Goal: Task Accomplishment & Management: Complete application form

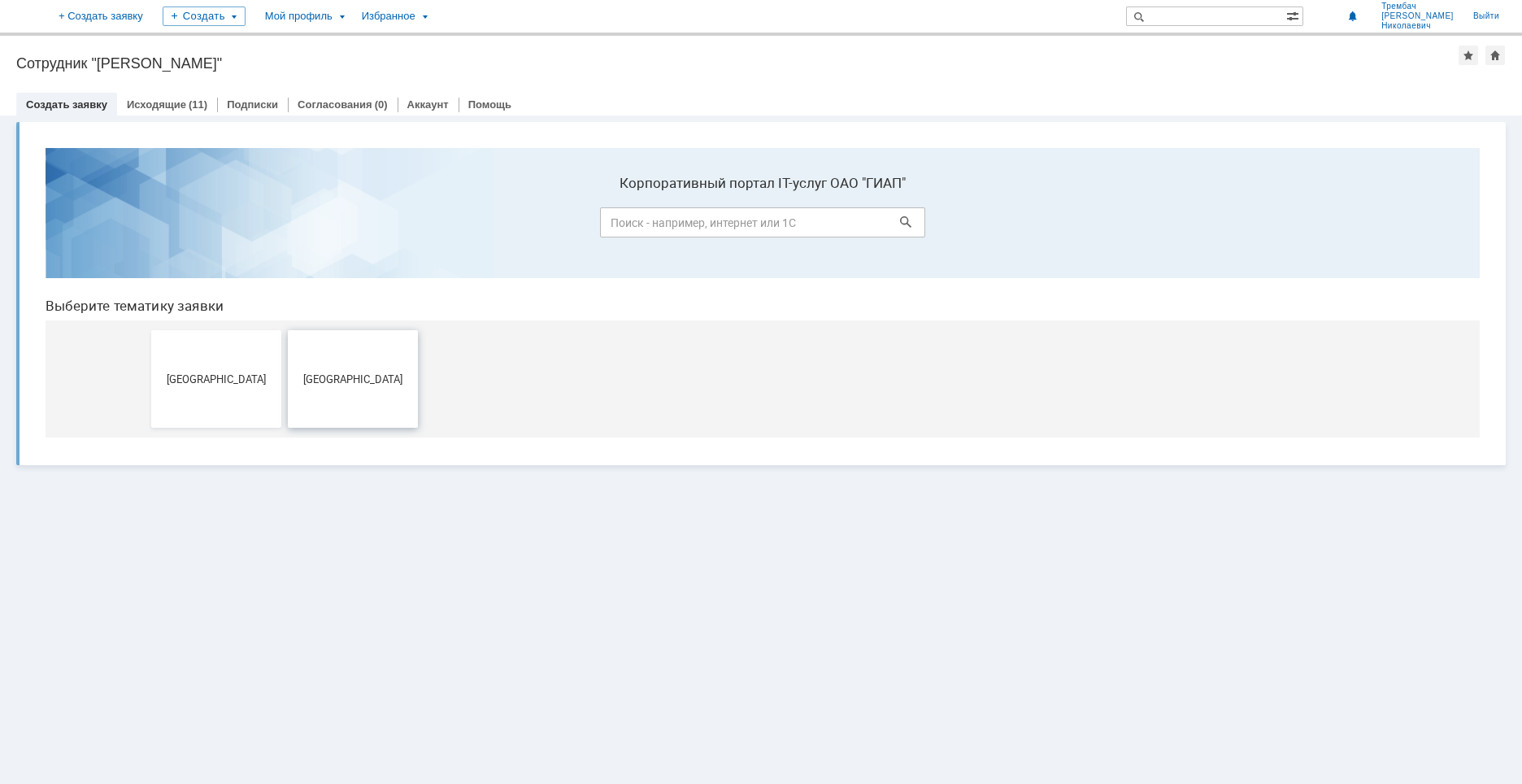
click at [343, 375] on span "[GEOGRAPHIC_DATA]" at bounding box center [353, 378] width 121 height 12
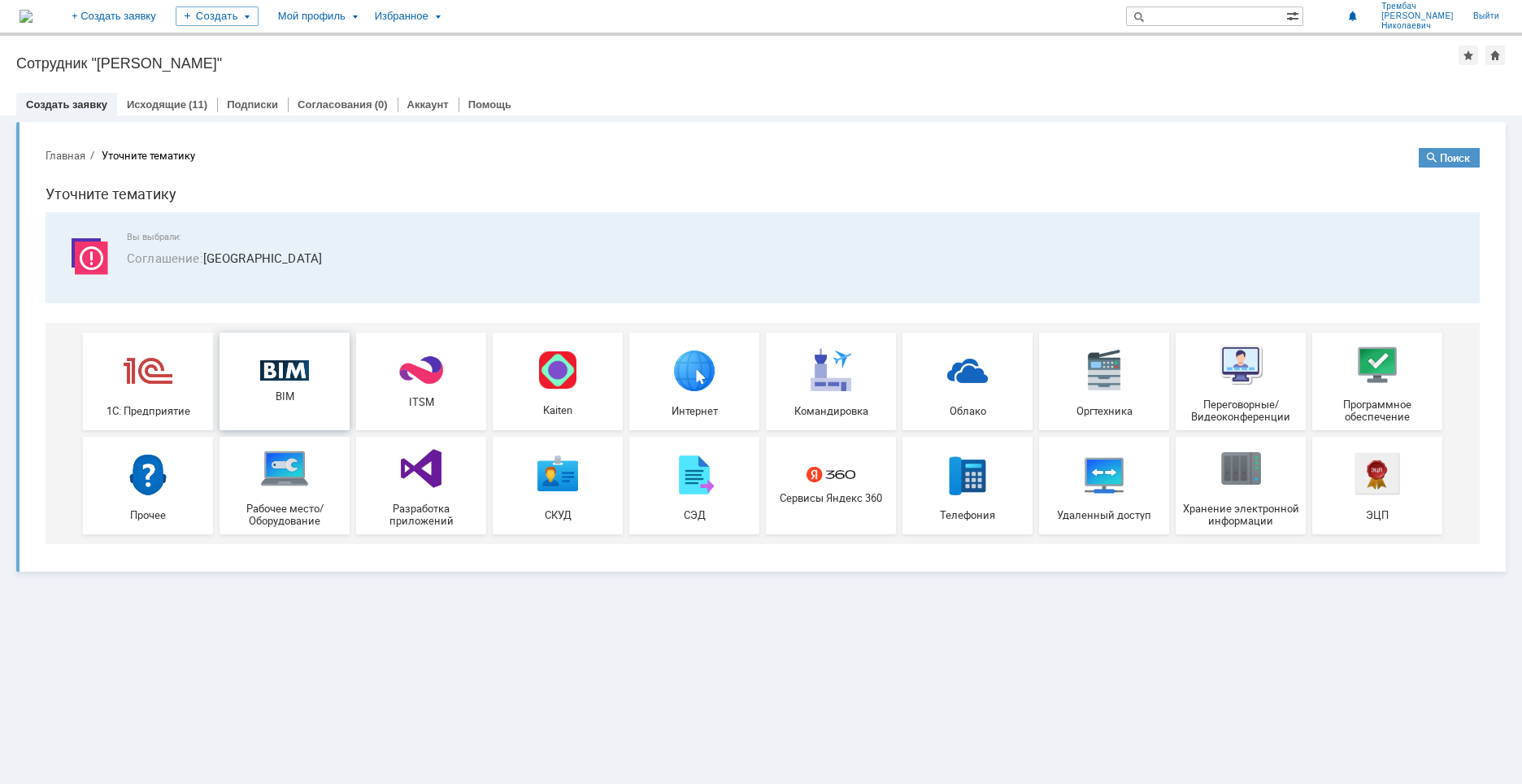
click at [301, 385] on div "BIM" at bounding box center [285, 382] width 121 height 43
click at [136, 101] on link "Исходящие" at bounding box center [156, 104] width 59 height 12
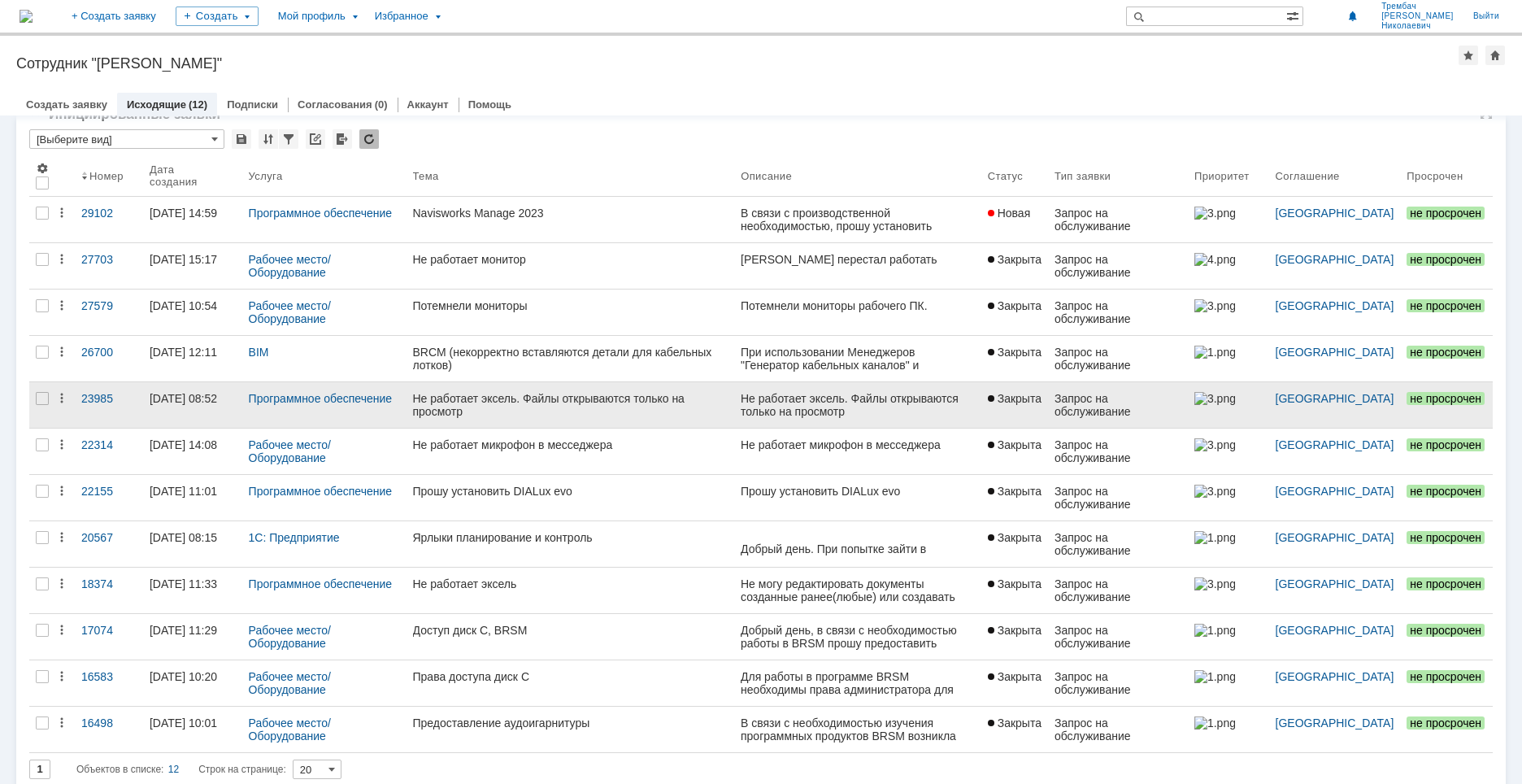
scroll to position [43, 0]
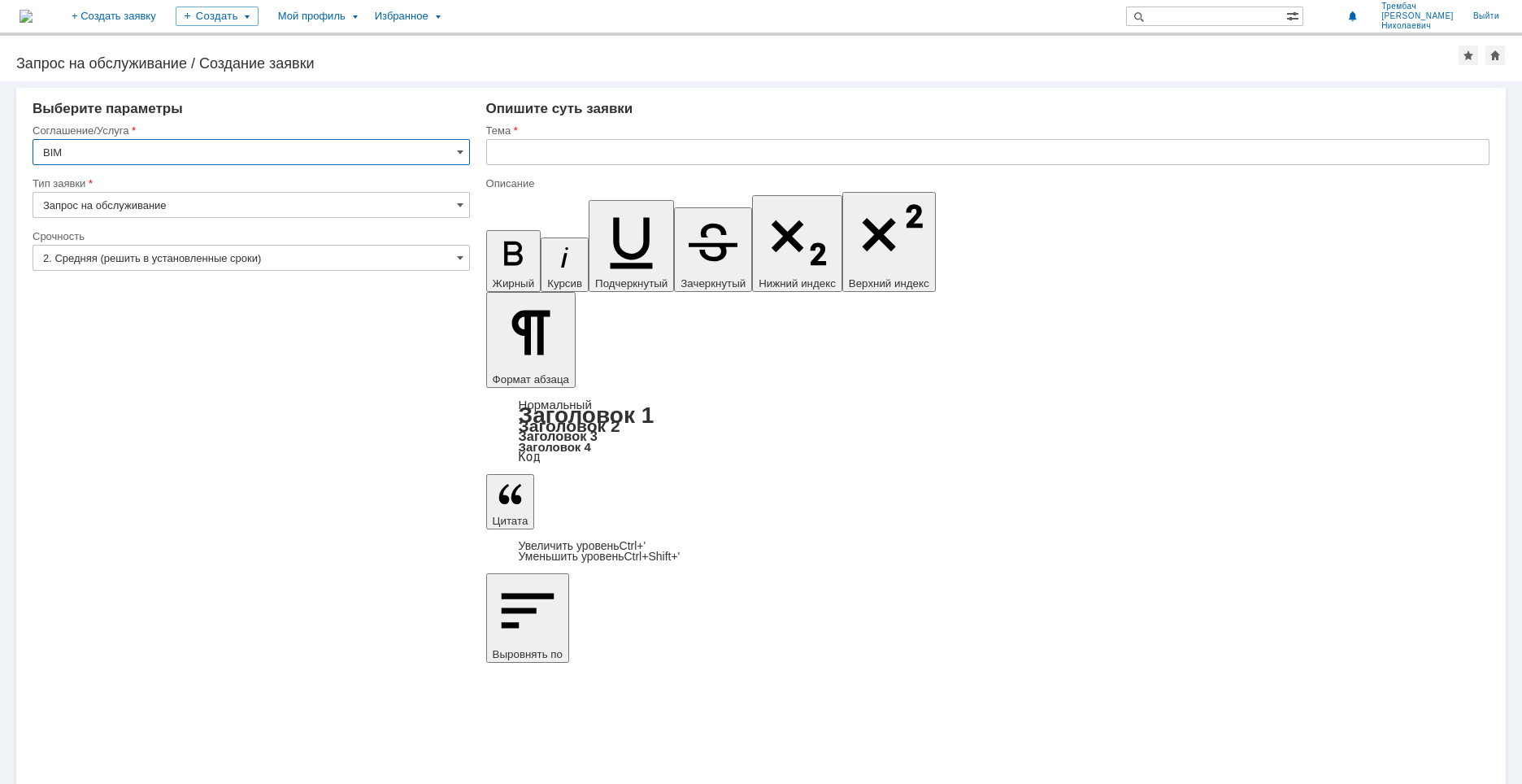
click at [208, 204] on input "Запрос на обслуживание" at bounding box center [251, 204] width 437 height 26
type input "Запрос на обслуживание"
click at [138, 259] on input "2. Средняя (решить в установленные сроки)" at bounding box center [251, 257] width 437 height 26
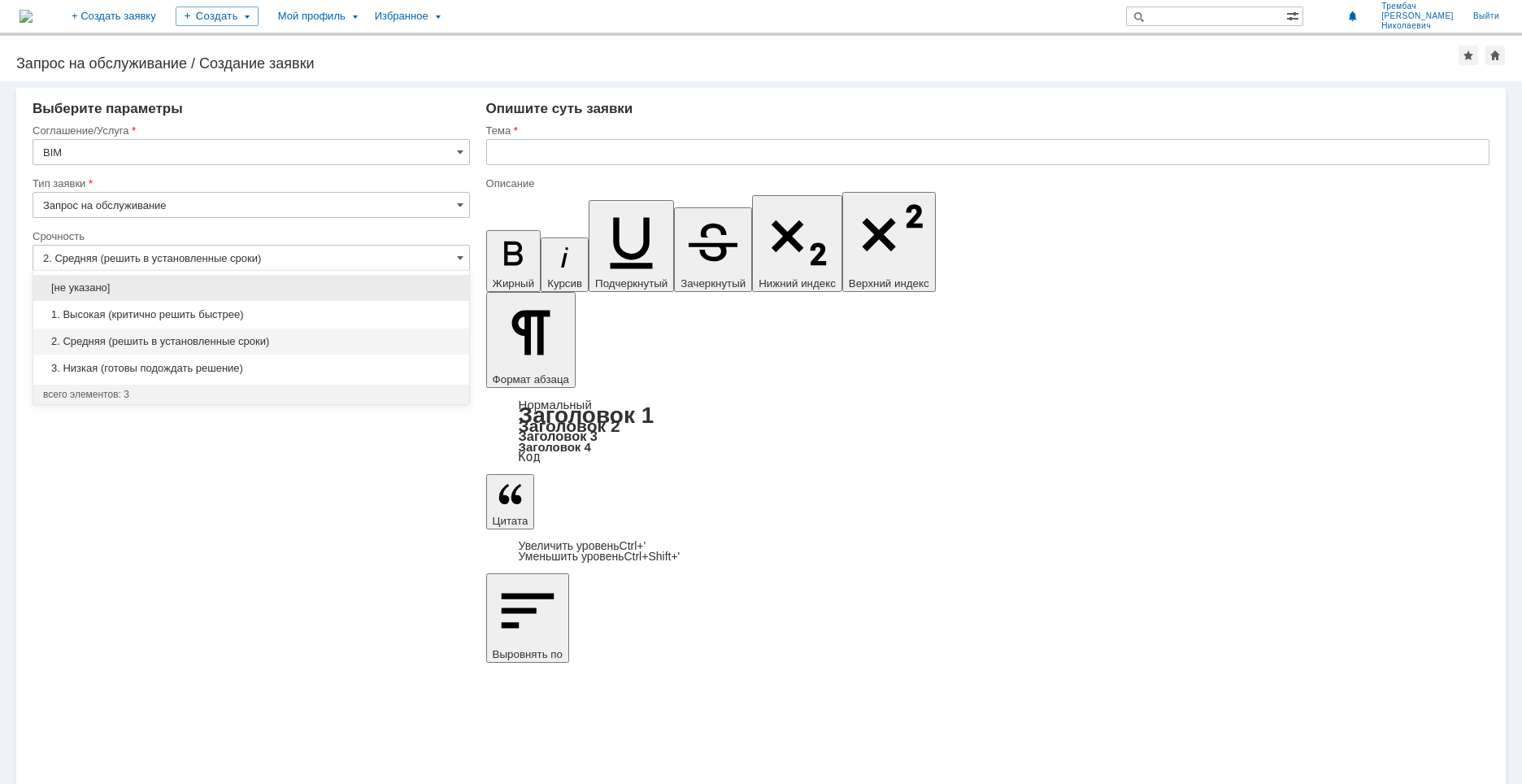
click at [127, 345] on span "2. Средняя (решить в установленные сроки)" at bounding box center [251, 341] width 416 height 13
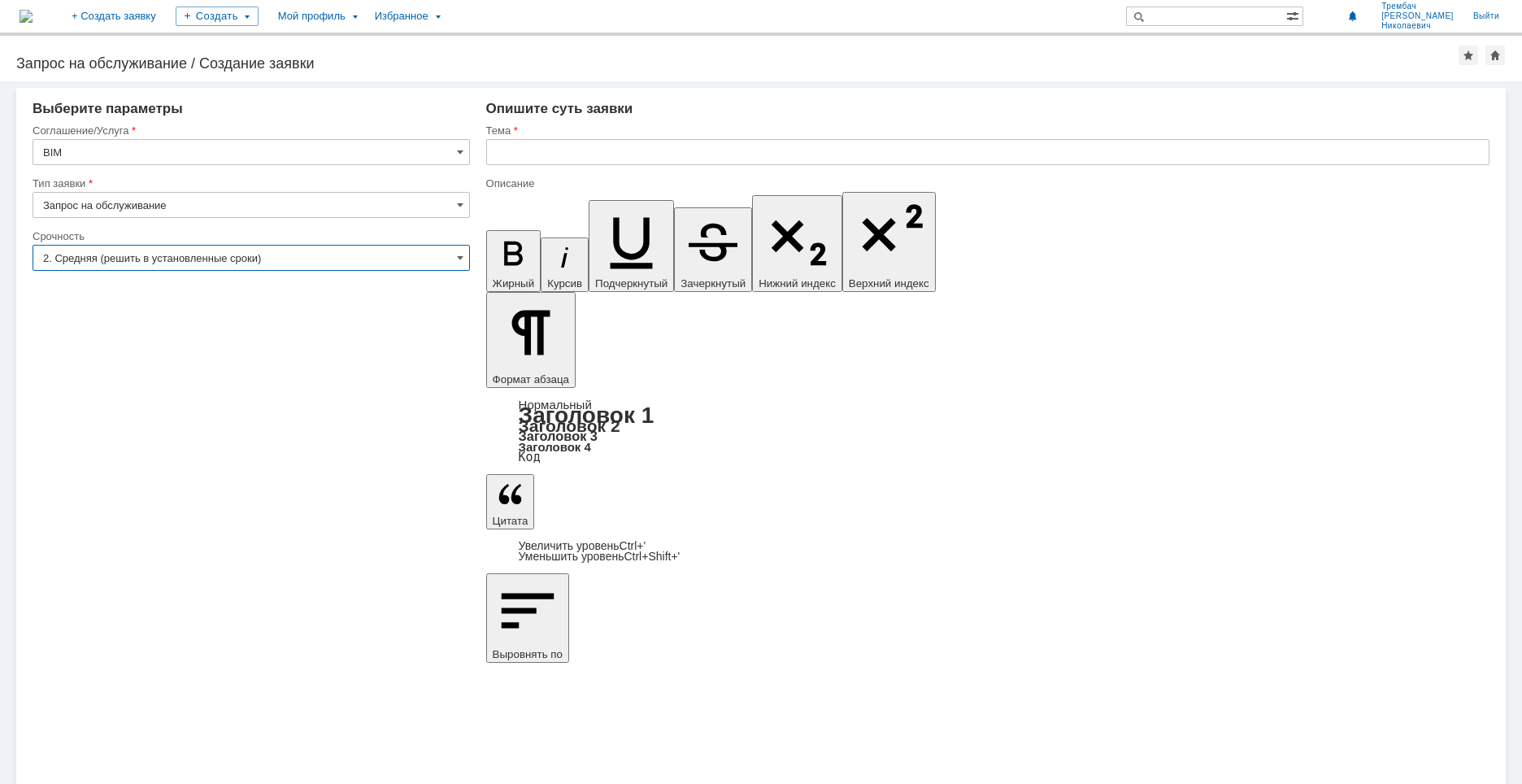
type input "2. Средняя (решить в установленные сроки)"
click at [186, 202] on input "Запрос на обслуживание" at bounding box center [251, 204] width 437 height 26
click at [190, 147] on input "BIM" at bounding box center [251, 152] width 437 height 26
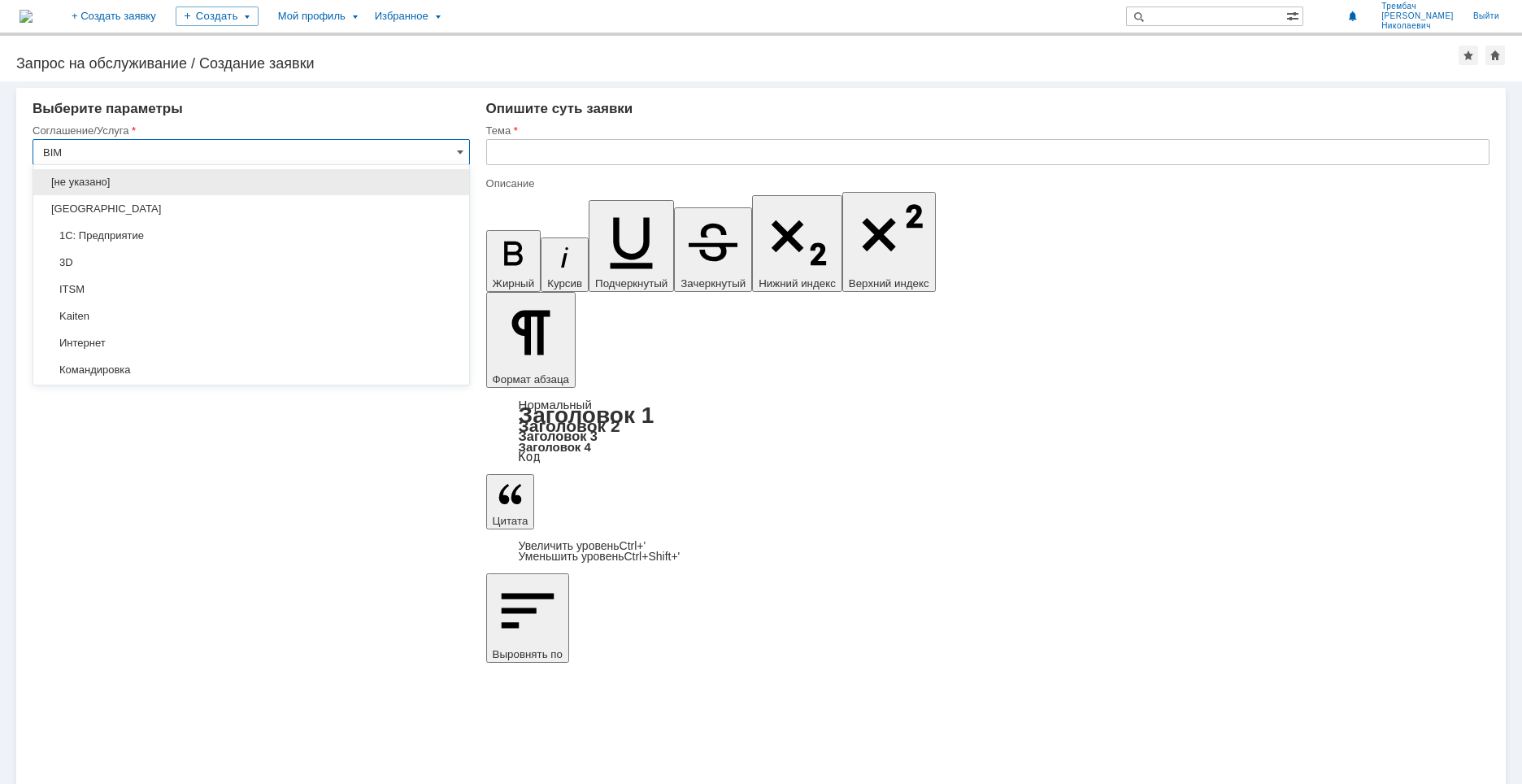
scroll to position [477, 0]
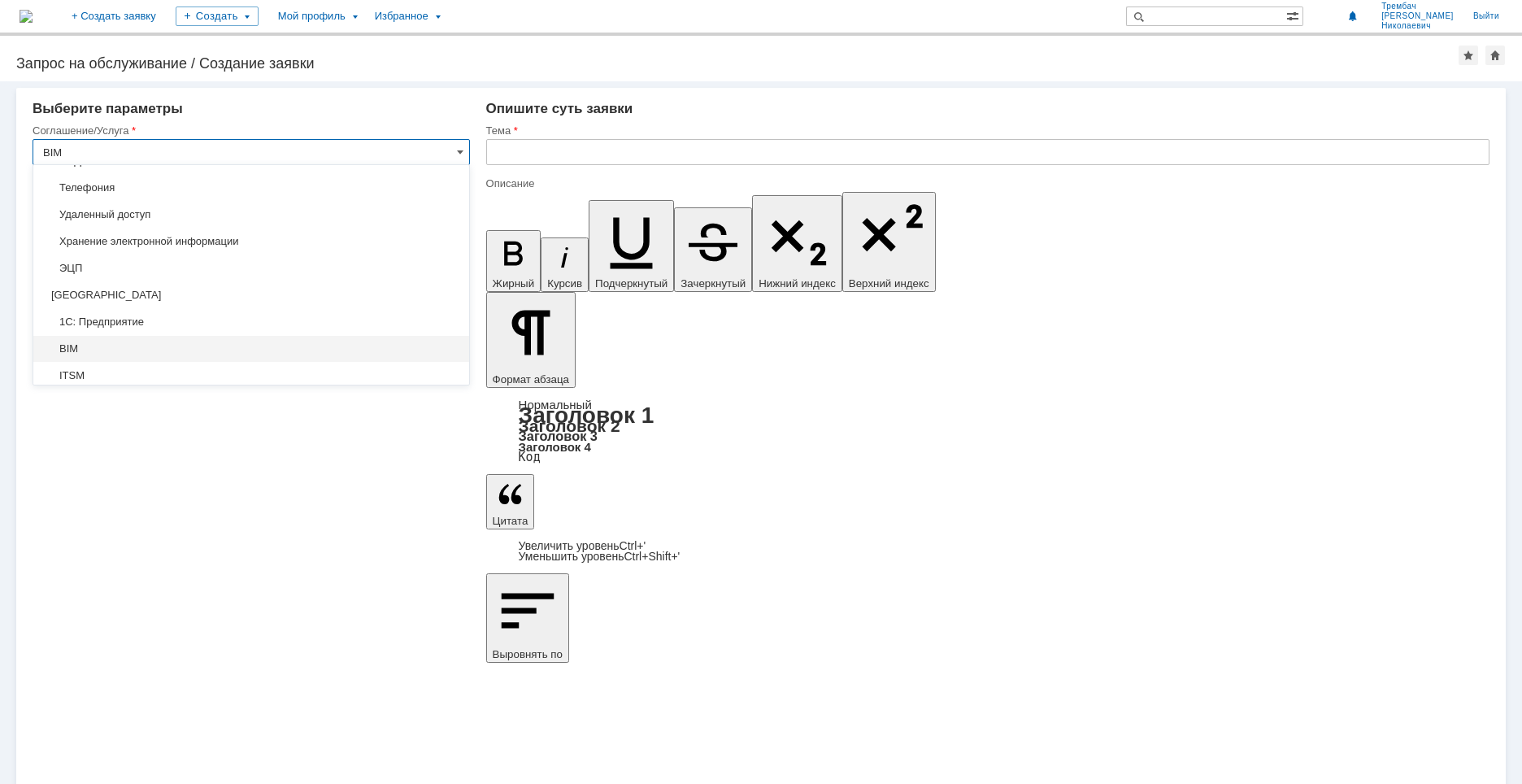
type input "Запрос на обслуживание"
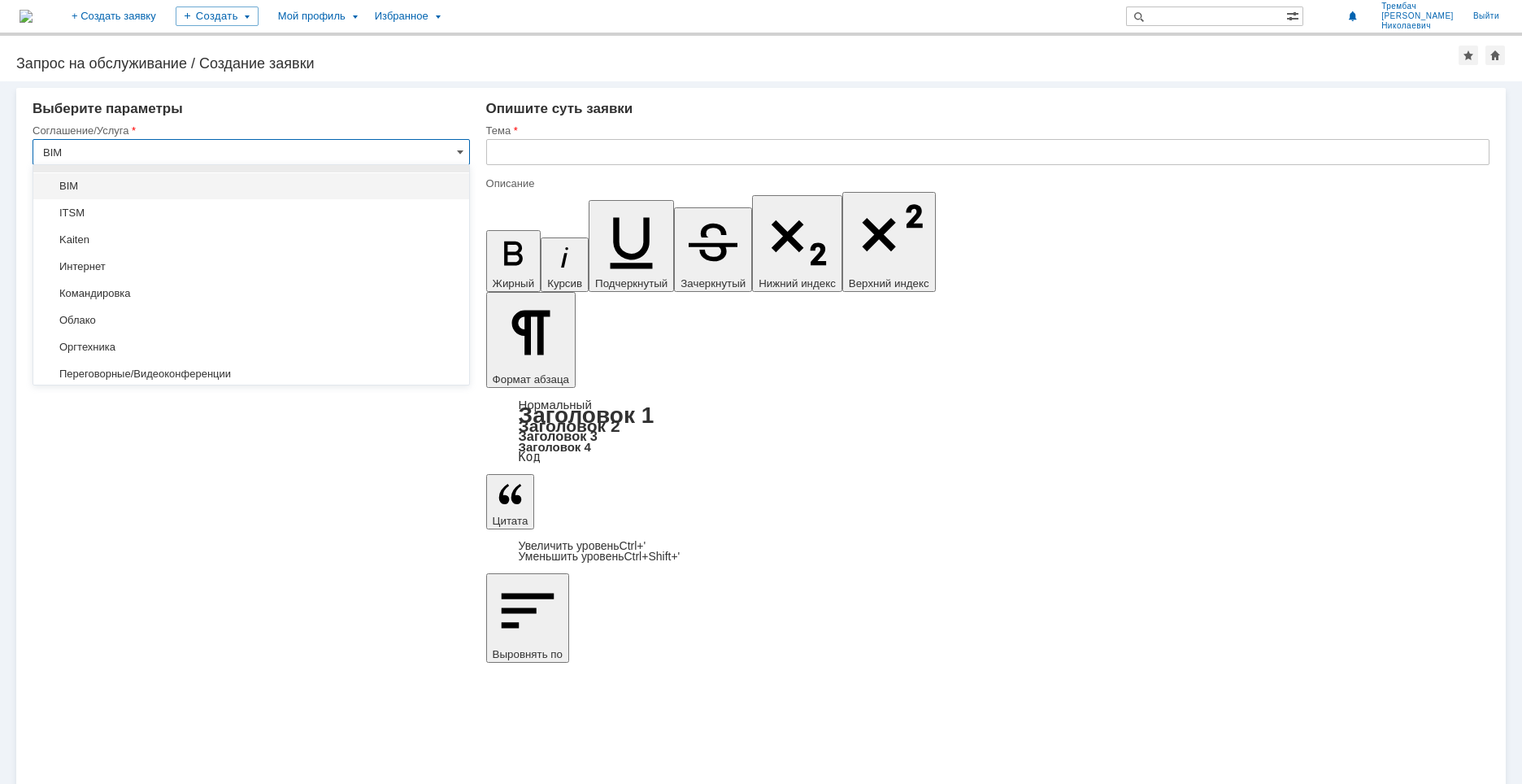
scroll to position [721, 0]
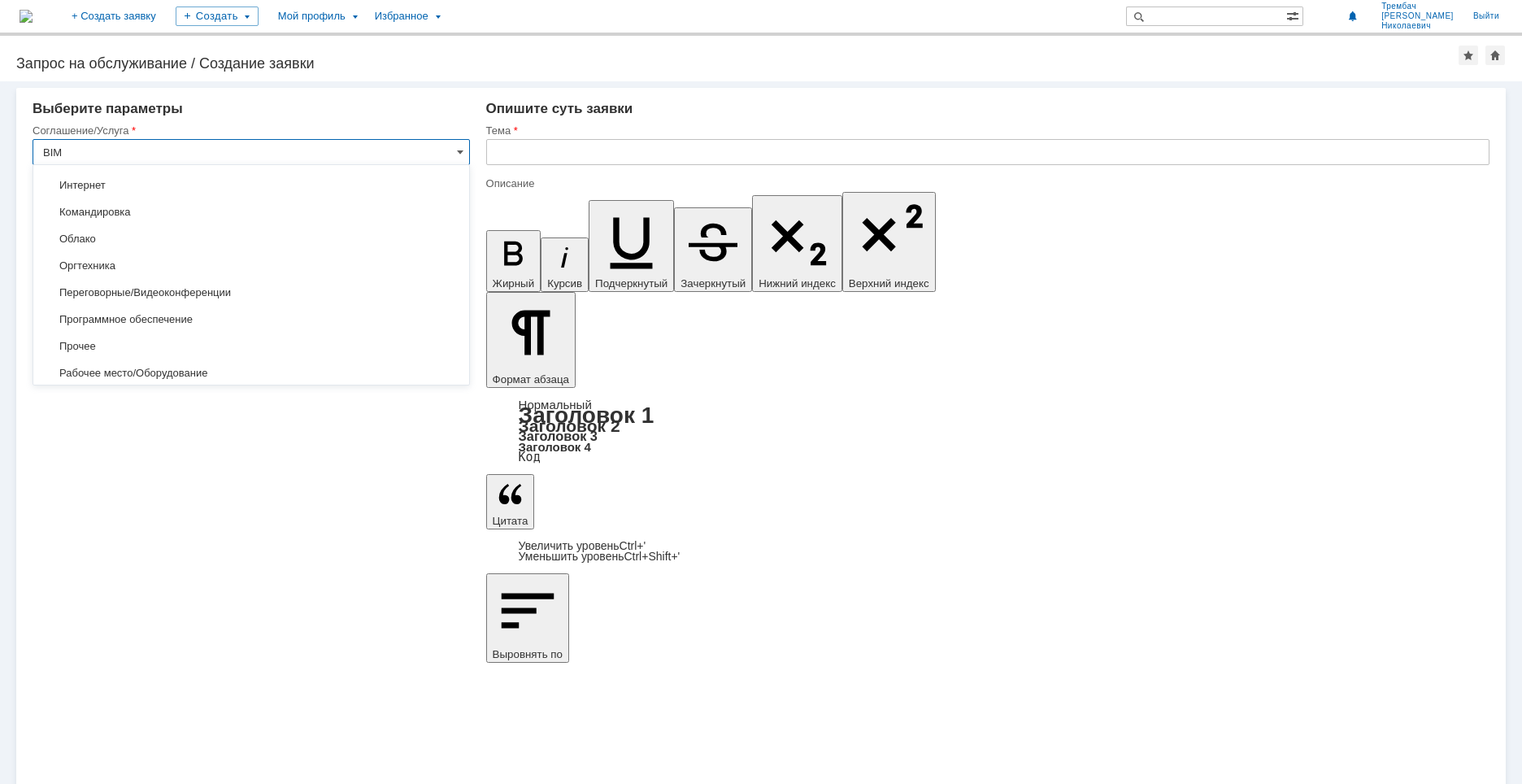
click at [187, 316] on span "Программное обеспечение" at bounding box center [251, 319] width 416 height 13
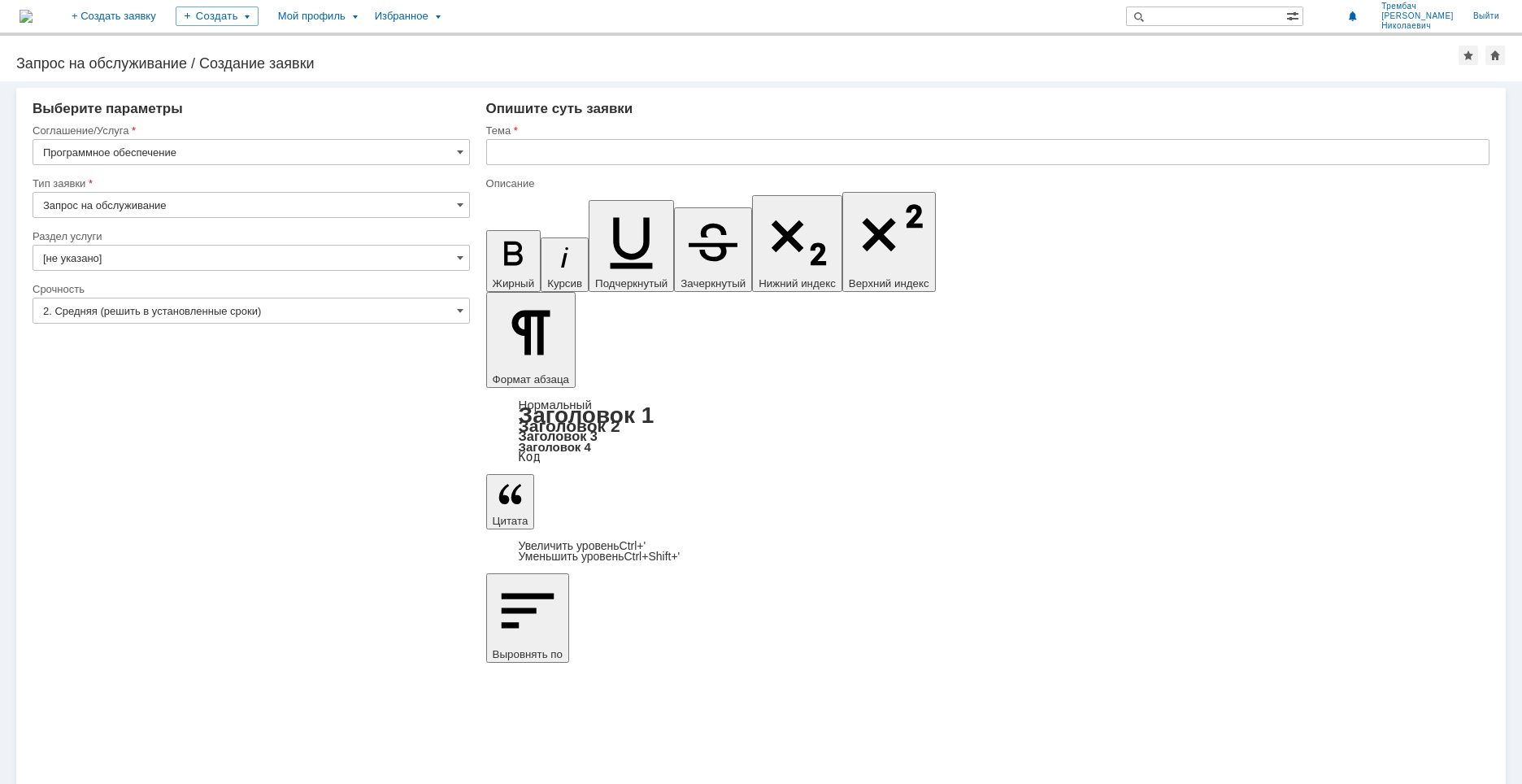
type input "Программное обеспечение"
click at [244, 208] on input "Запрос на обслуживание" at bounding box center [251, 204] width 437 height 26
click at [219, 204] on input "Запрос на обслуживание" at bounding box center [251, 204] width 437 height 26
click at [225, 558] on div "Внимание! Выберите параметры Соглашение/Услуга Программное обеспечение Тип заяв…" at bounding box center [761, 433] width 1522 height 703
type input "Запрос на обслуживание"
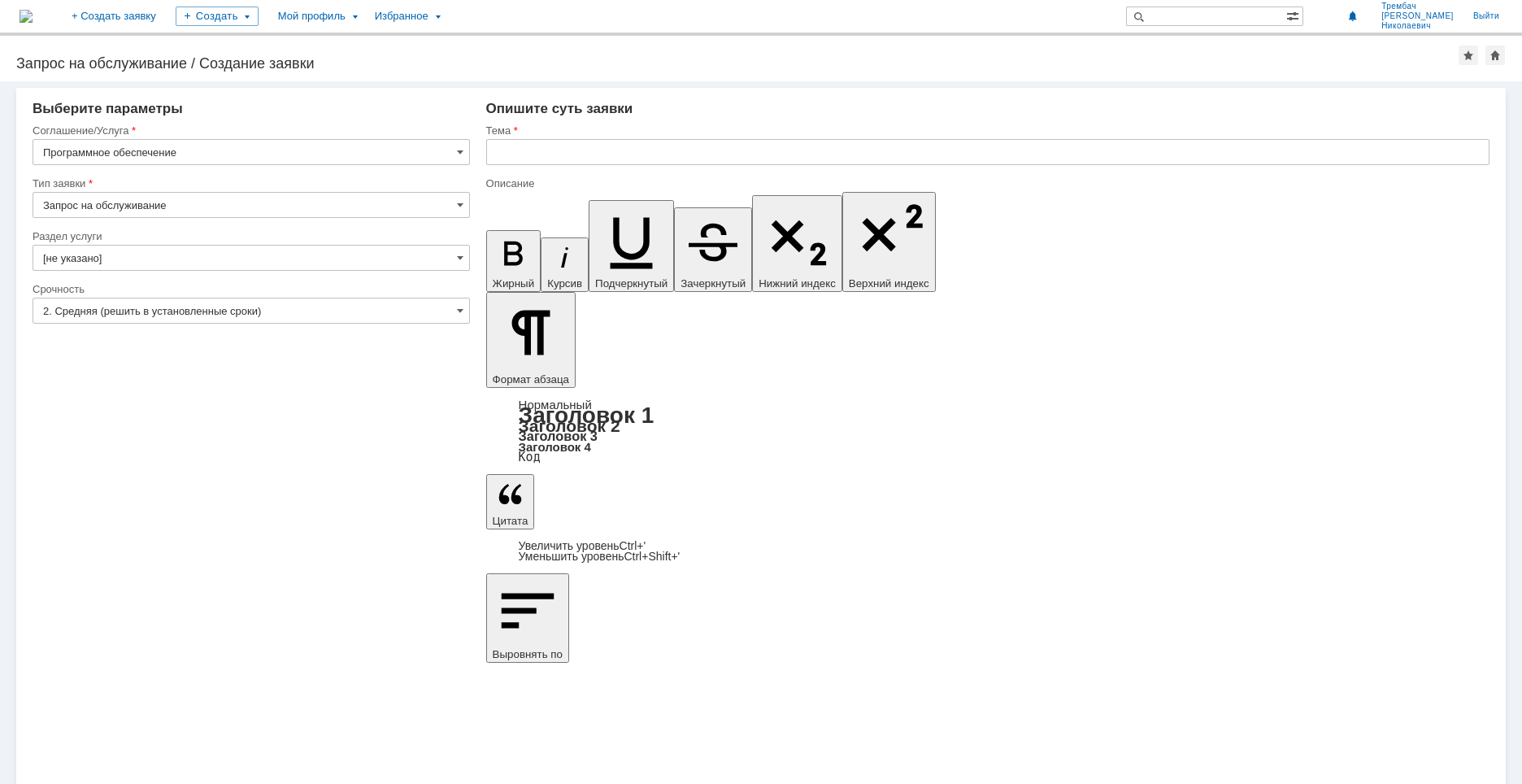
click at [287, 263] on input "[не указано]" at bounding box center [251, 257] width 437 height 26
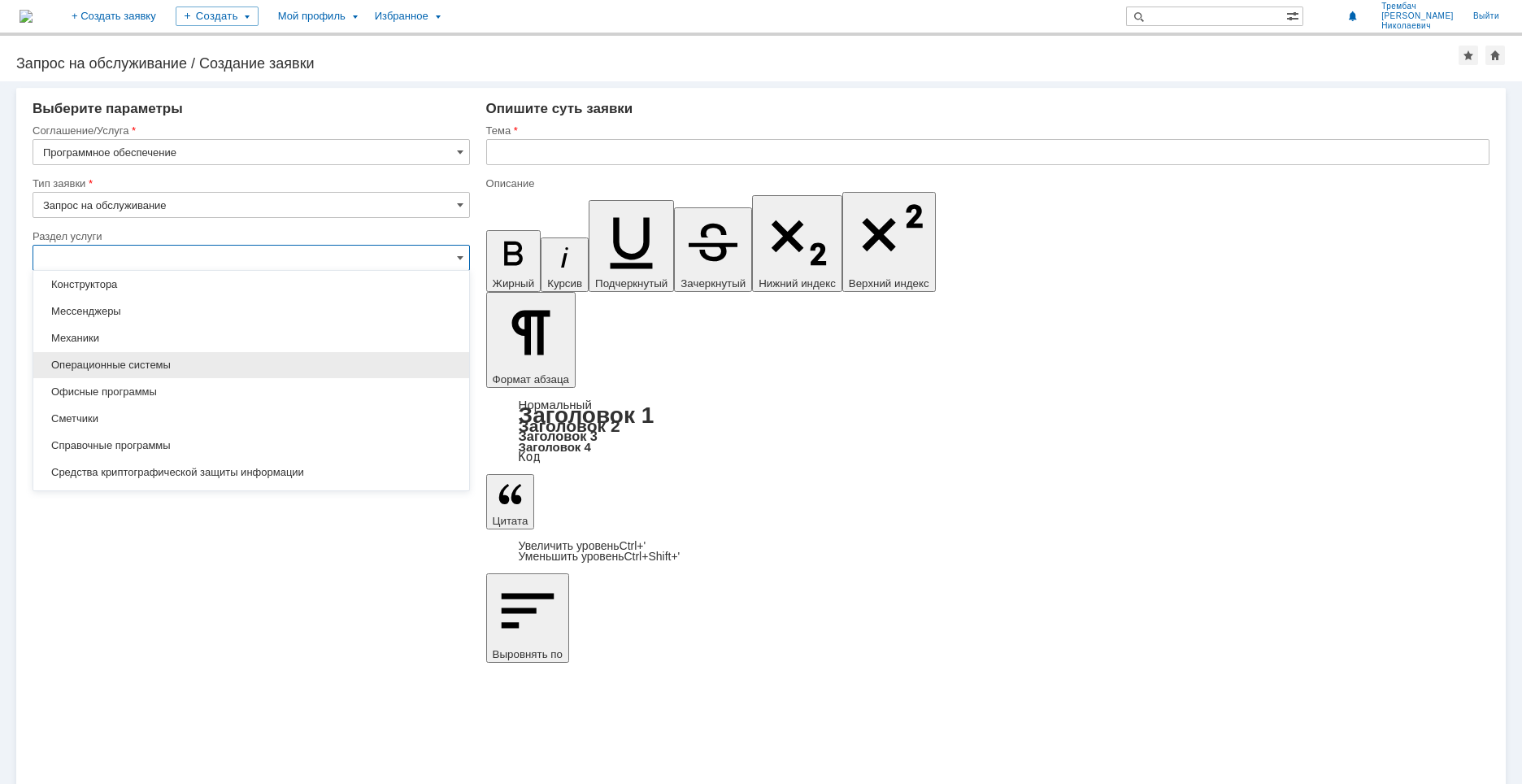
scroll to position [244, 0]
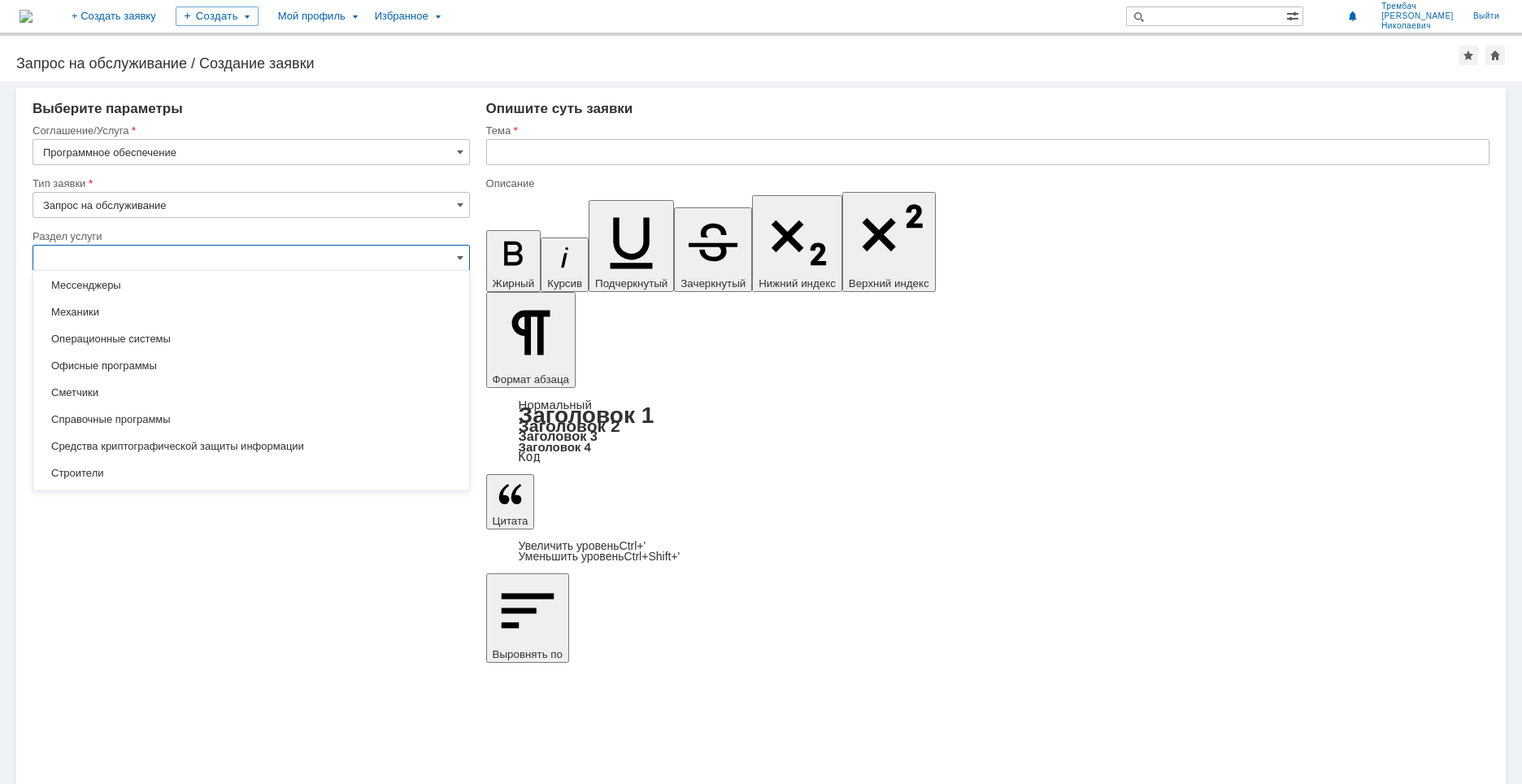
click at [446, 595] on div "Внимание! Выберите параметры Соглашение/Услуга Программное обеспечение Тип заяв…" at bounding box center [761, 433] width 1522 height 703
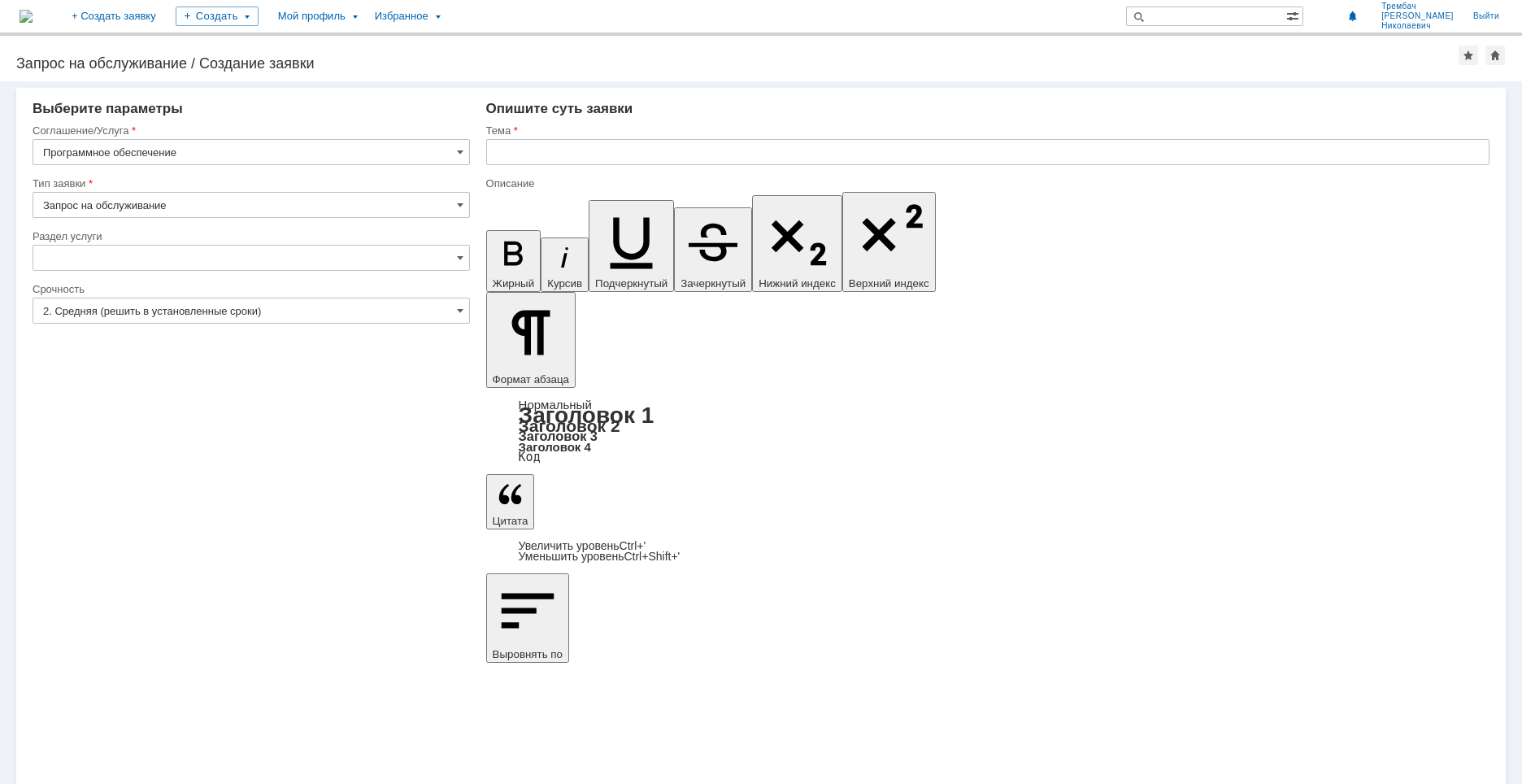
type input "[не указано]"
drag, startPoint x: 434, startPoint y: 517, endPoint x: 485, endPoint y: 332, distance: 191.9
click at [435, 516] on div "Внимание! Выберите параметры Соглашение/Услуга Программное обеспечение Тип заяв…" at bounding box center [761, 433] width 1522 height 703
click at [511, 152] on input "text" at bounding box center [988, 152] width 1003 height 26
paste input "Navisworks Manage 2021"
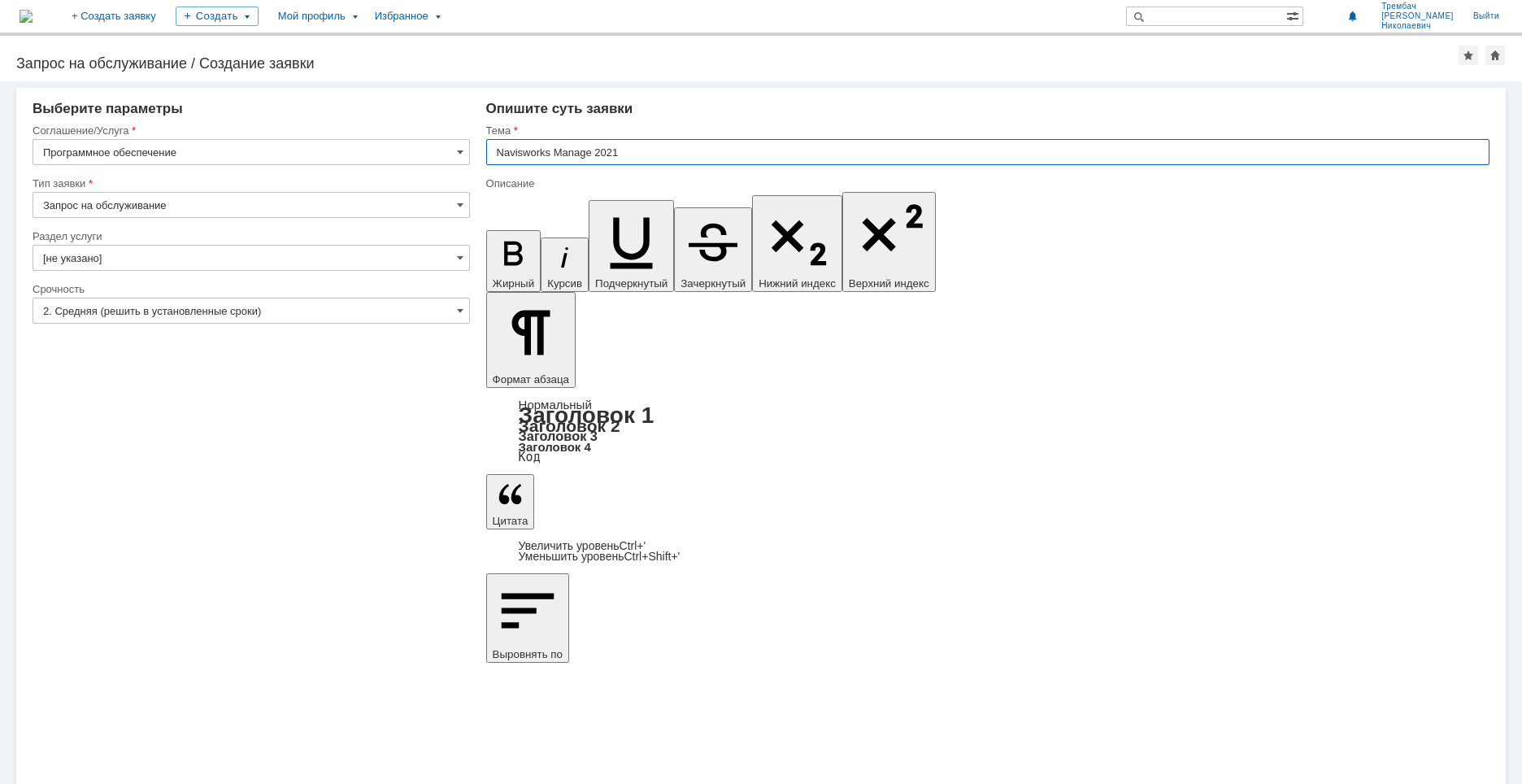
type input "Navisworks Manage 2021"
click at [618, 152] on input "Navisworks Manage 2021" at bounding box center [988, 152] width 1003 height 26
drag, startPoint x: 613, startPoint y: 153, endPoint x: 621, endPoint y: 152, distance: 8.1
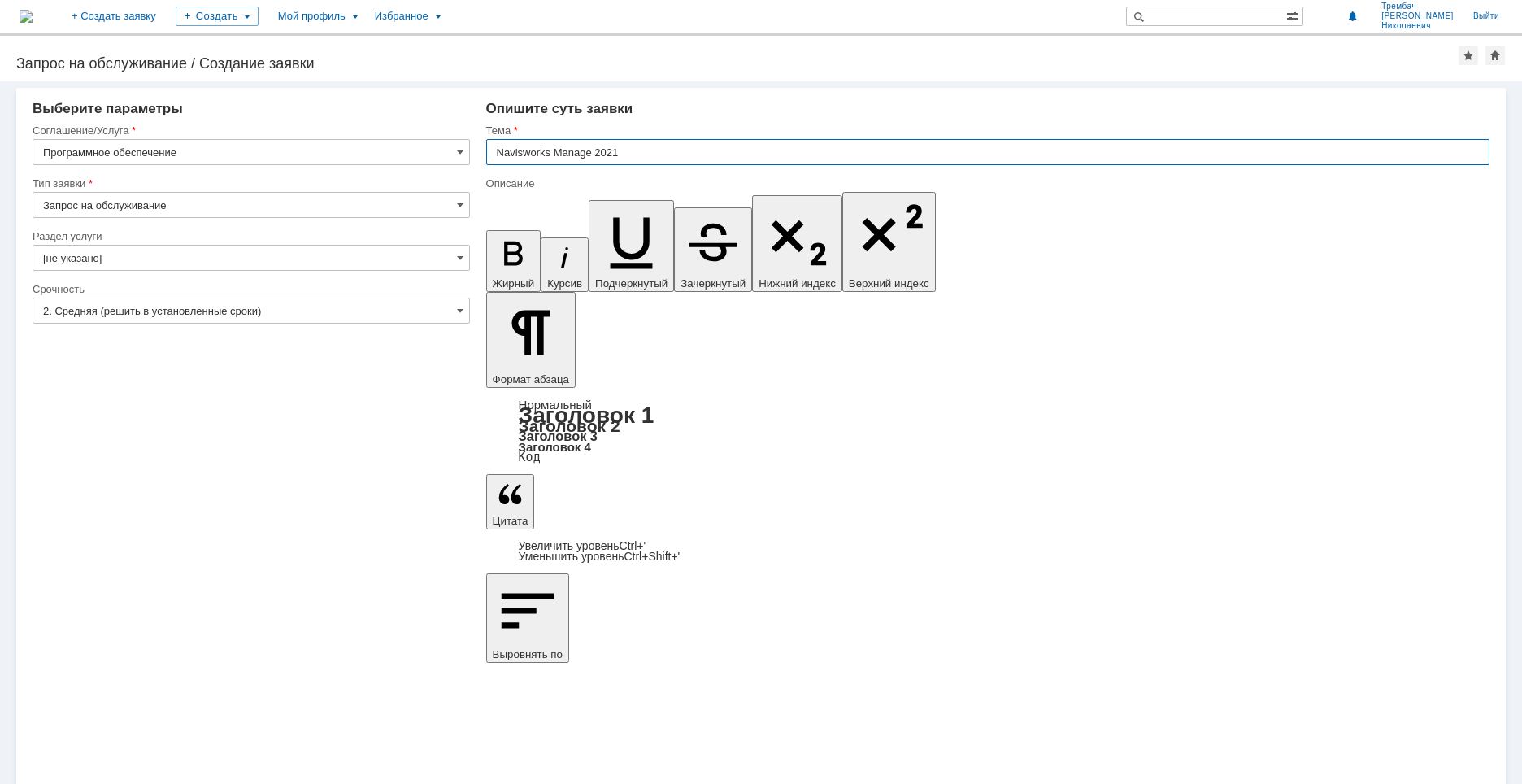
click at [621, 152] on input "Navisworks Manage 2021" at bounding box center [988, 152] width 1003 height 26
type input "Navisworks Manage 2023"
